Goal: Navigation & Orientation: Find specific page/section

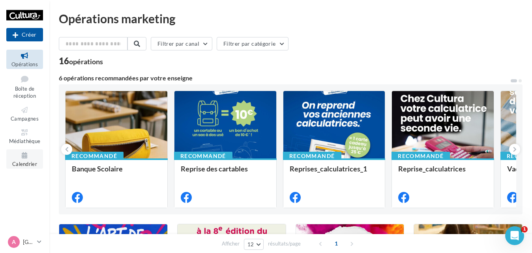
click at [26, 161] on span "Calendrier" at bounding box center [24, 164] width 25 height 6
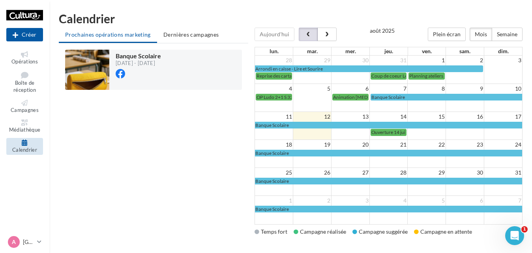
click at [305, 36] on span "button" at bounding box center [308, 35] width 7 height 6
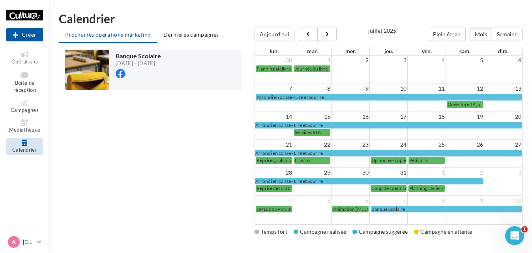
click at [29, 237] on div "A Auxerre [EMAIL_ADDRESS][DOMAIN_NAME]" at bounding box center [21, 242] width 26 height 12
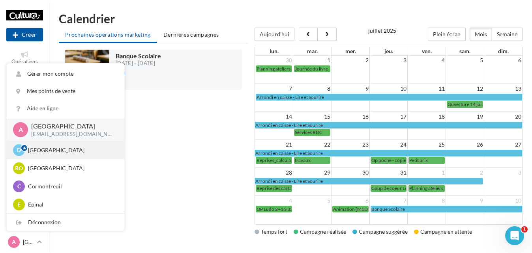
click at [53, 153] on p "[GEOGRAPHIC_DATA]" at bounding box center [71, 150] width 87 height 8
